Goal: Task Accomplishment & Management: Use online tool/utility

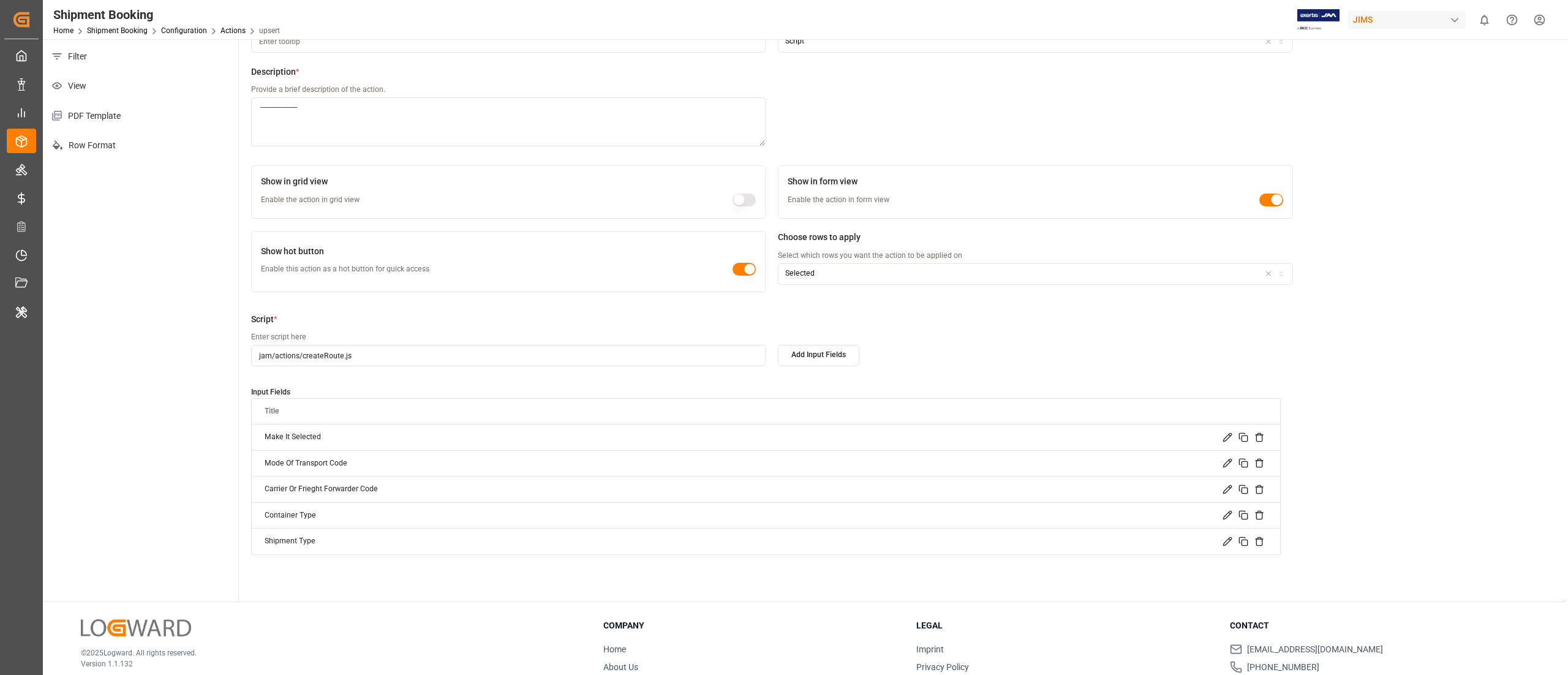
scroll to position [216, 0]
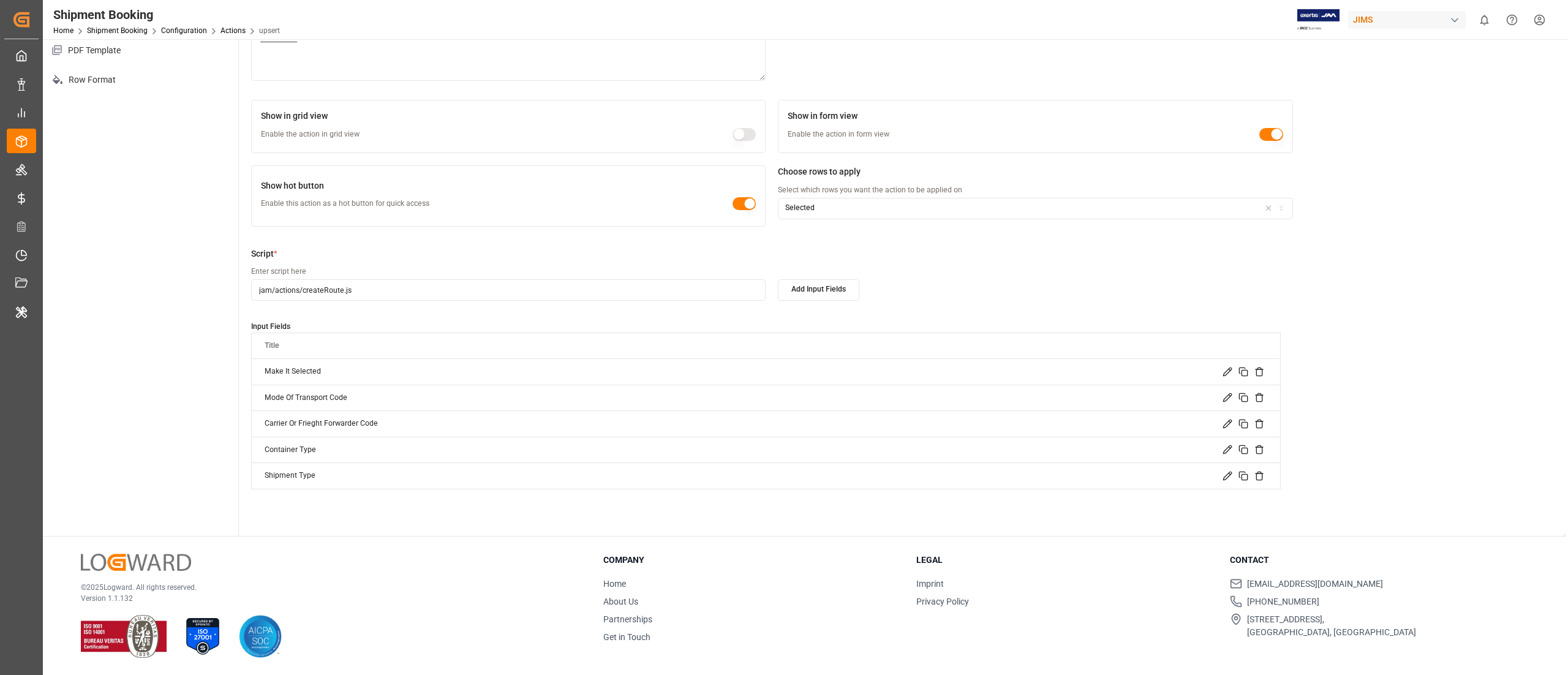
click at [1327, 257] on div "Script * Enter script here jam/actions/createRoute.js Add Input Fields Input Fi…" at bounding box center [902, 368] width 1303 height 242
click at [1228, 422] on icon at bounding box center [1228, 424] width 10 height 10
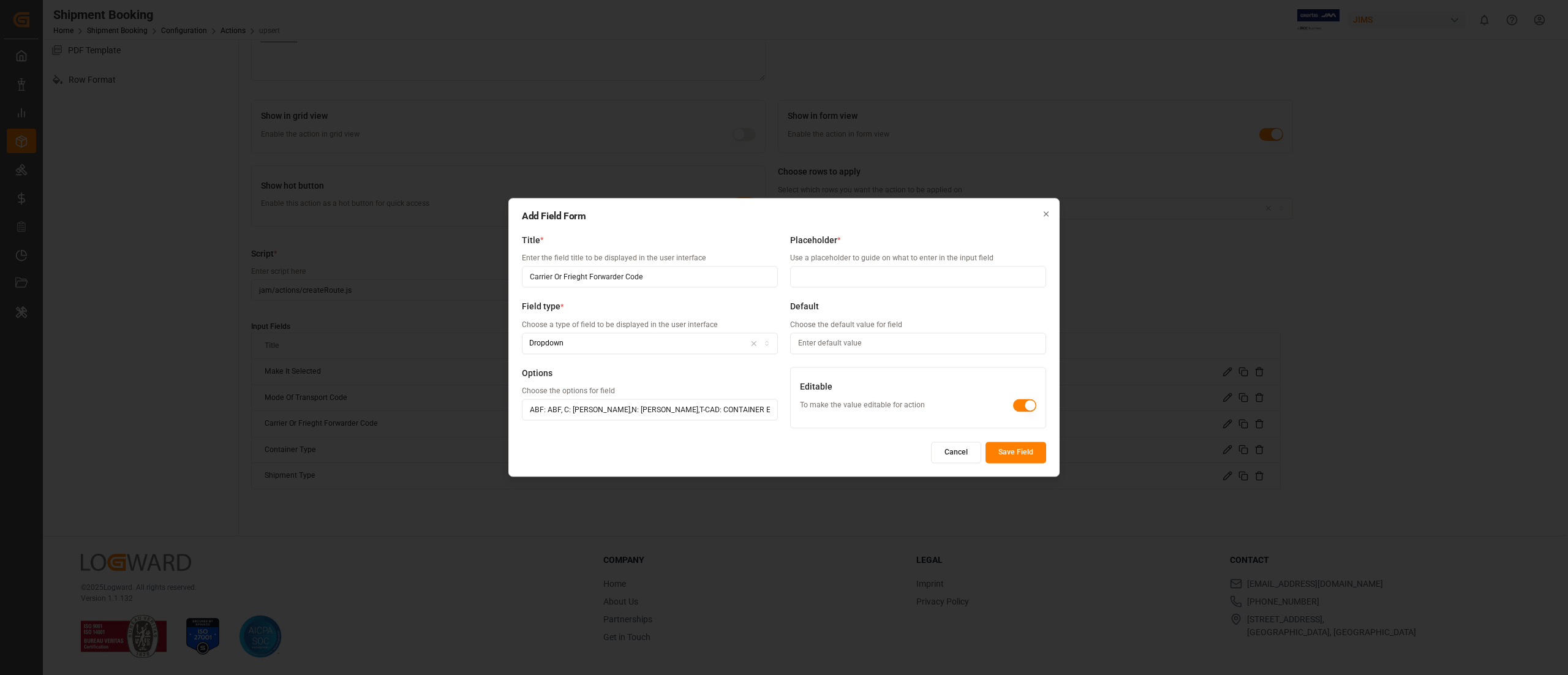
click at [1042, 215] on icon "button" at bounding box center [1047, 214] width 9 height 9
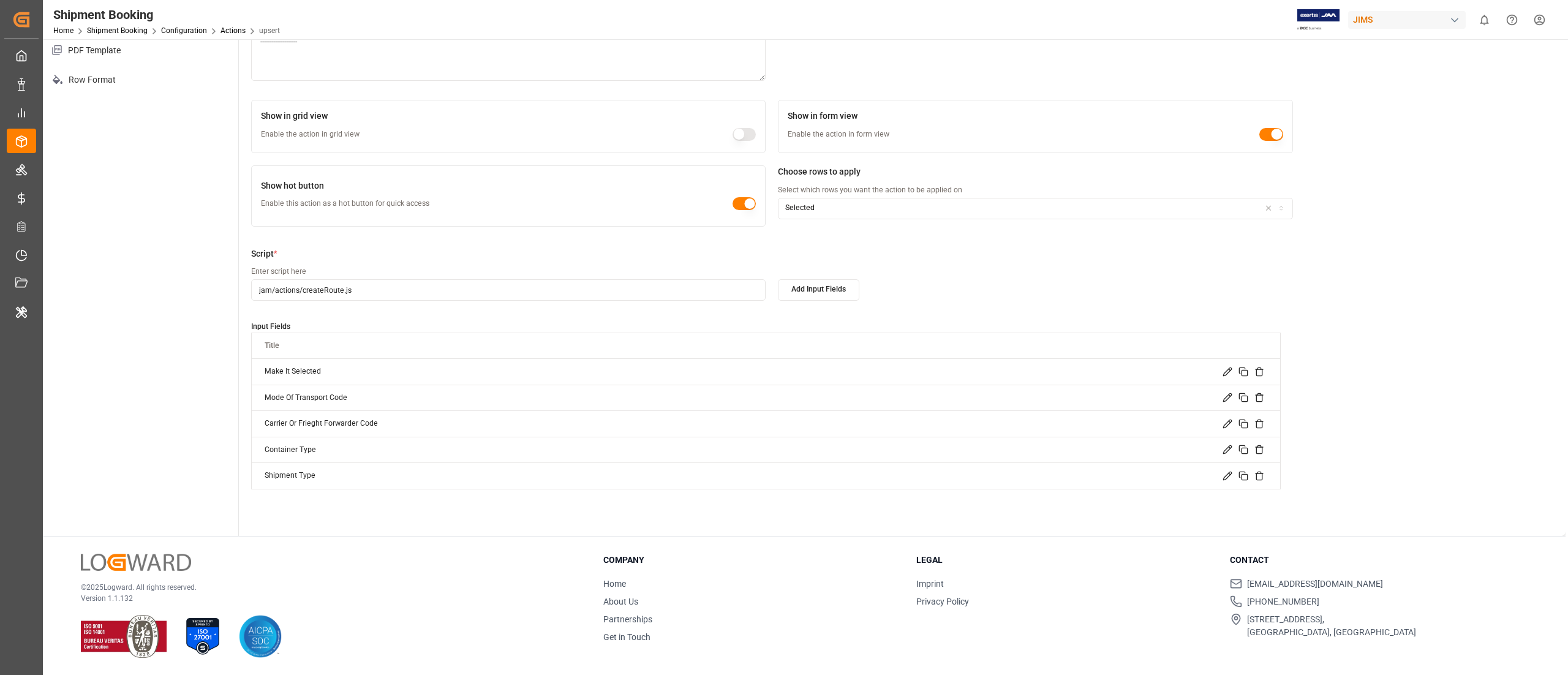
scroll to position [0, 0]
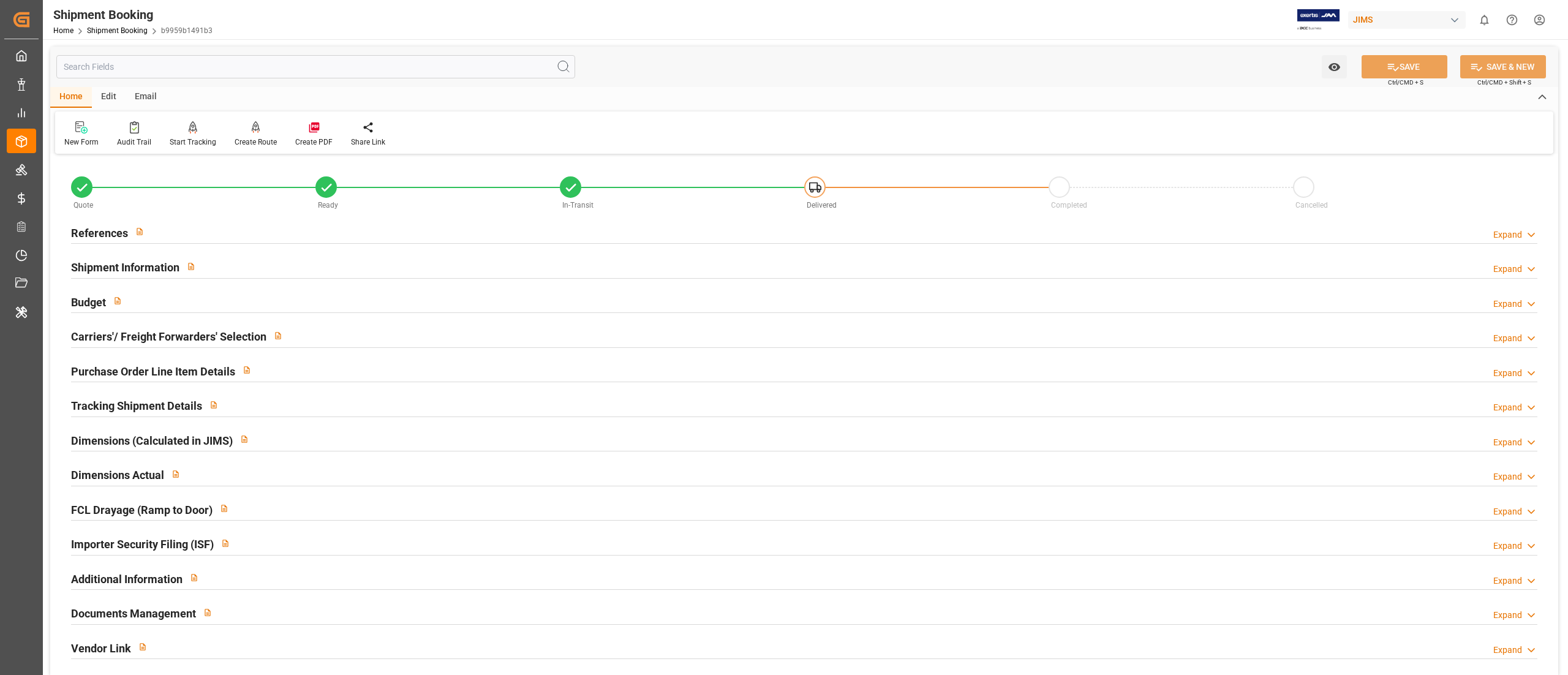
click at [108, 99] on div "Edit" at bounding box center [109, 97] width 34 height 20
click at [229, 137] on div "Configuration" at bounding box center [219, 142] width 46 height 11
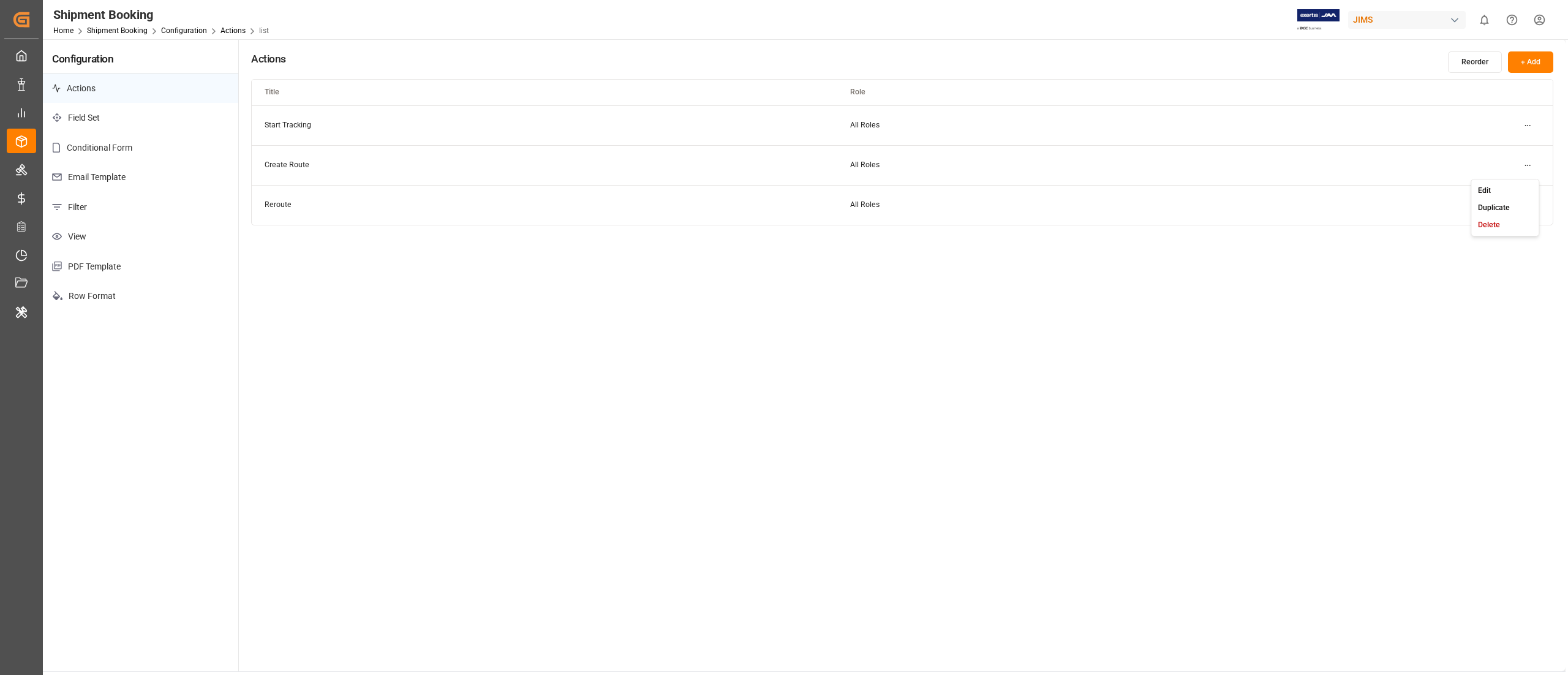
click at [1531, 166] on html "Created by potrace 1.15, written by Peter Selinger 2001-2017 Created by potrace…" at bounding box center [784, 338] width 1568 height 675
click at [1512, 185] on div "Edit" at bounding box center [1505, 190] width 63 height 17
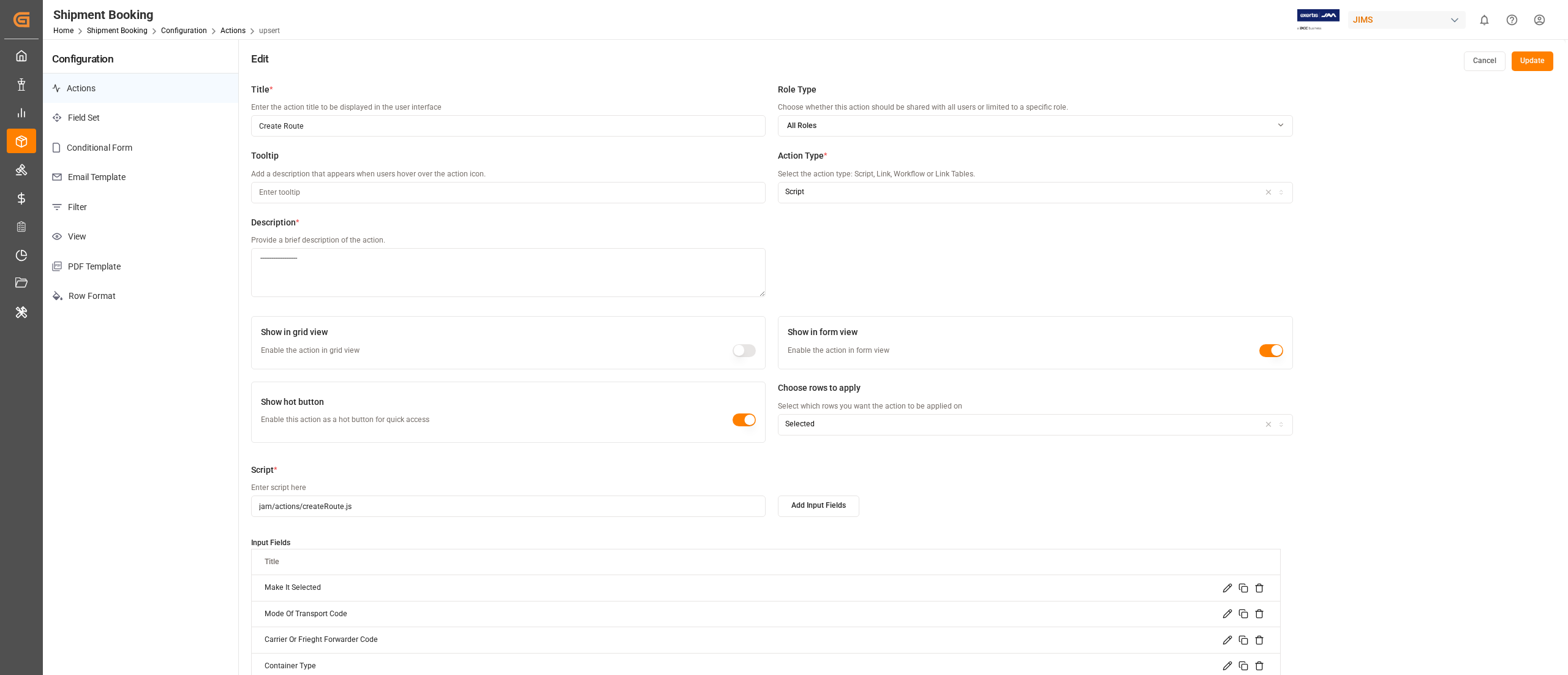
scroll to position [216, 0]
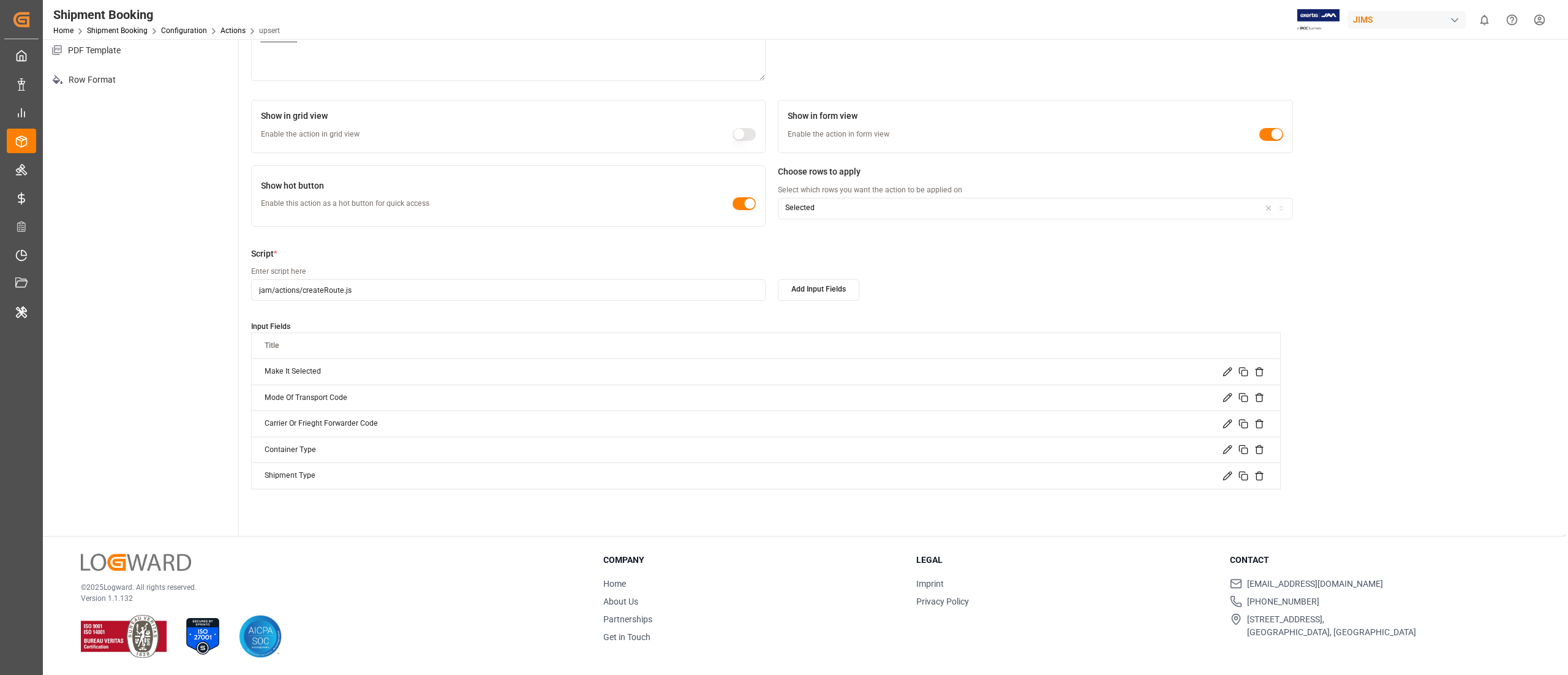
click at [1224, 426] on icon at bounding box center [1228, 424] width 10 height 10
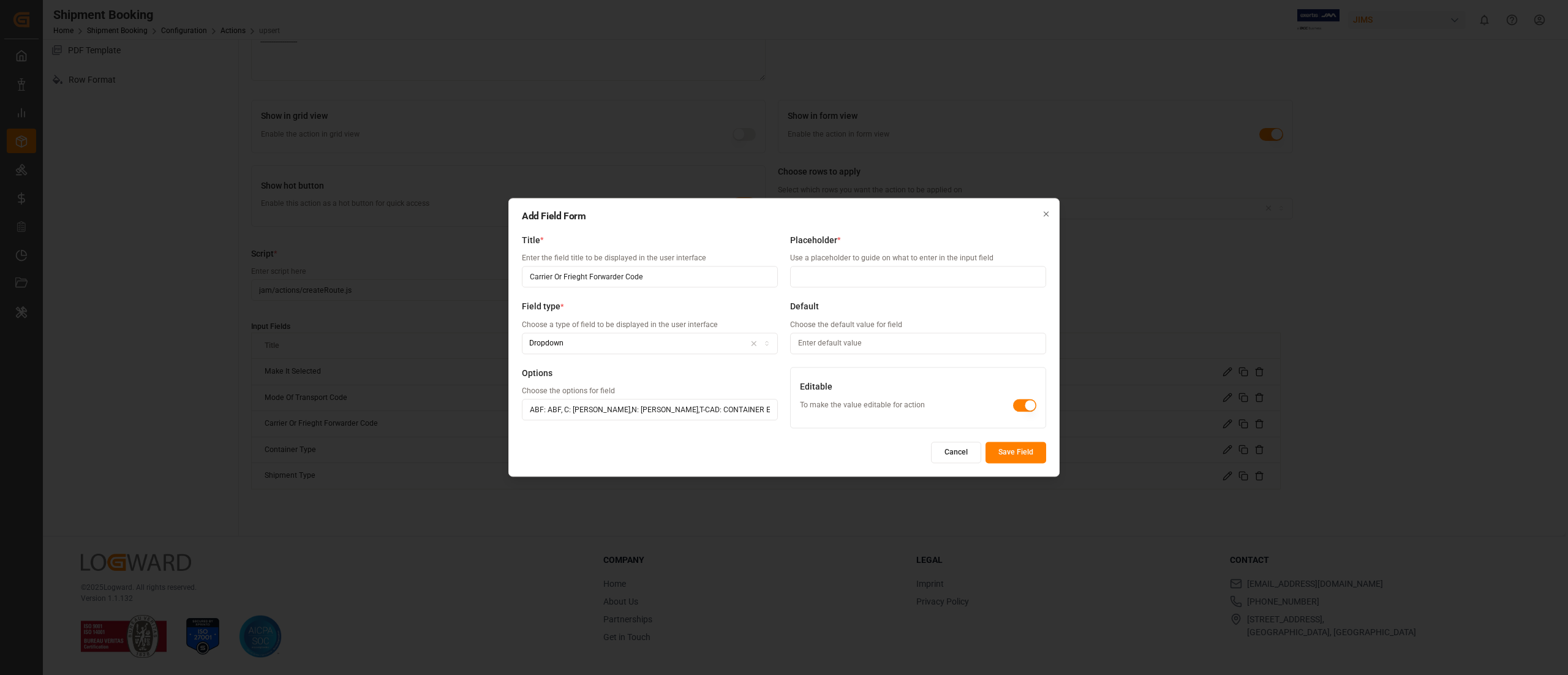
click at [736, 419] on input "ABF: ABF, C: [PERSON_NAME],N: [PERSON_NAME],T-CAD: CONTAINER EXPRESS,T-MTL: CP …" at bounding box center [650, 410] width 256 height 21
click at [1044, 213] on icon "button" at bounding box center [1047, 214] width 9 height 9
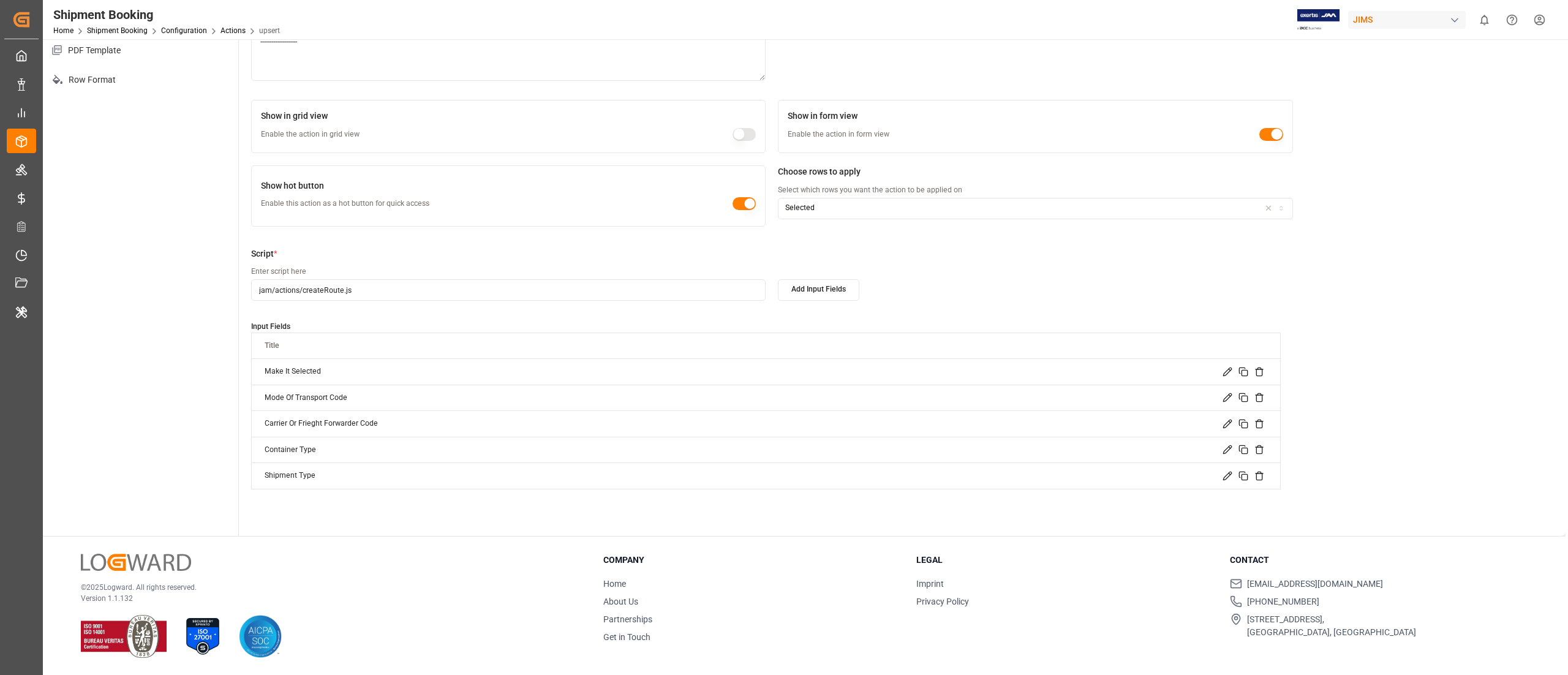
click at [1226, 425] on icon at bounding box center [1228, 424] width 10 height 10
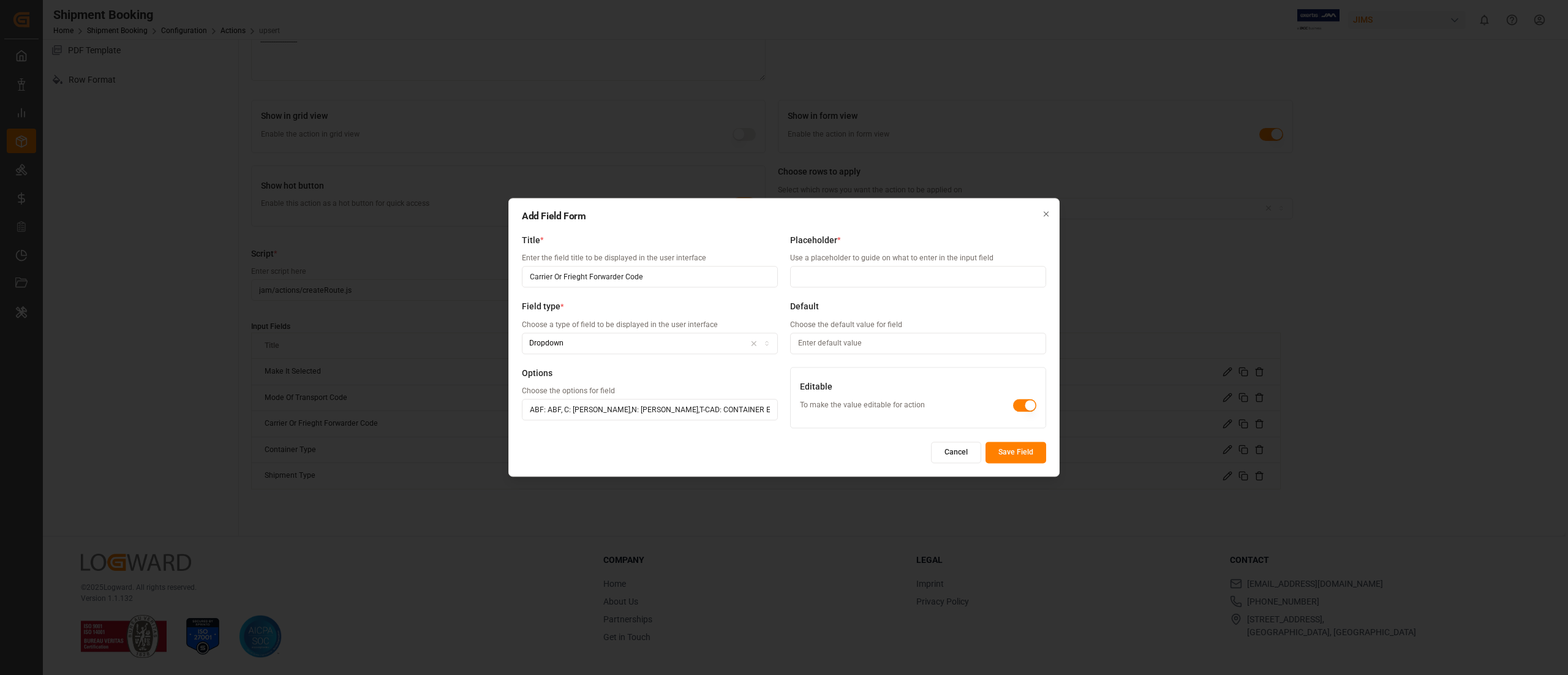
click at [679, 419] on input "ABF: ABF, C: [PERSON_NAME],N: [PERSON_NAME],T-CAD: CONTAINER EXPRESS,T-MTL: CP …" at bounding box center [650, 410] width 256 height 21
click at [964, 450] on button "Cancel" at bounding box center [956, 452] width 50 height 21
